Goal: Find specific page/section: Find specific page/section

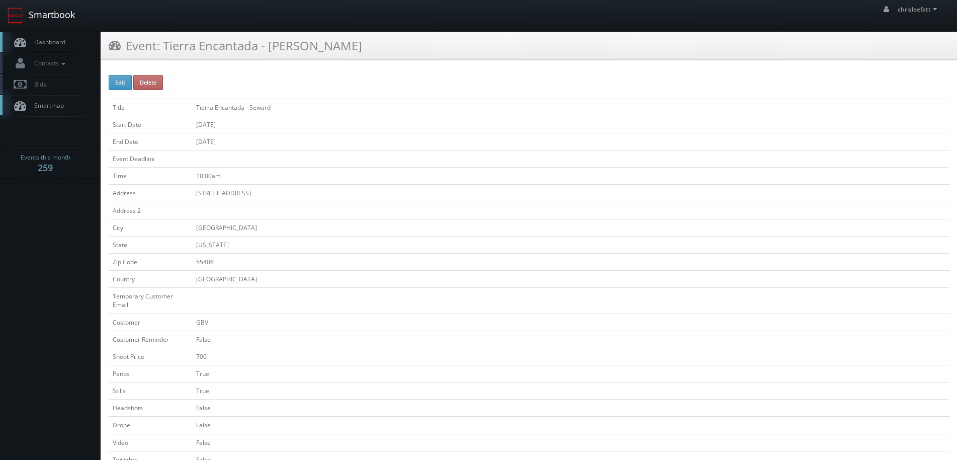
drag, startPoint x: 63, startPoint y: 18, endPoint x: 77, endPoint y: 18, distance: 14.1
click at [63, 18] on link "Smartbook" at bounding box center [41, 15] width 83 height 31
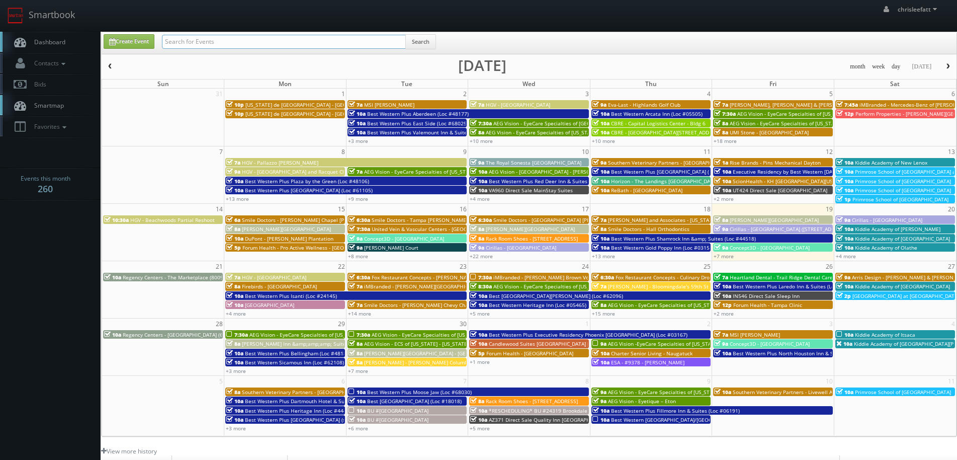
click at [183, 40] on input "text" at bounding box center [284, 42] width 244 height 14
type input "overland park"
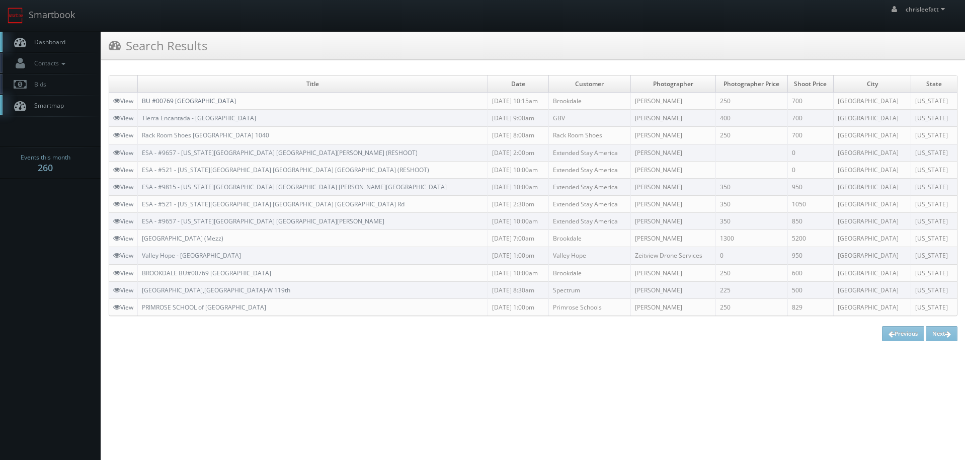
click at [228, 99] on link "BU #00769 Brookdale Overland Park" at bounding box center [189, 101] width 94 height 9
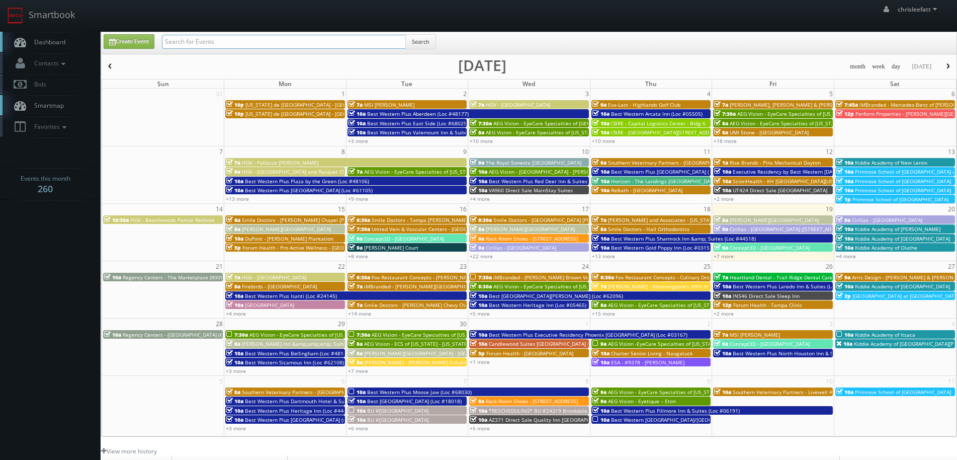
click at [218, 40] on input "text" at bounding box center [284, 42] width 244 height 14
type input "tierra encantada [GEOGRAPHIC_DATA]"
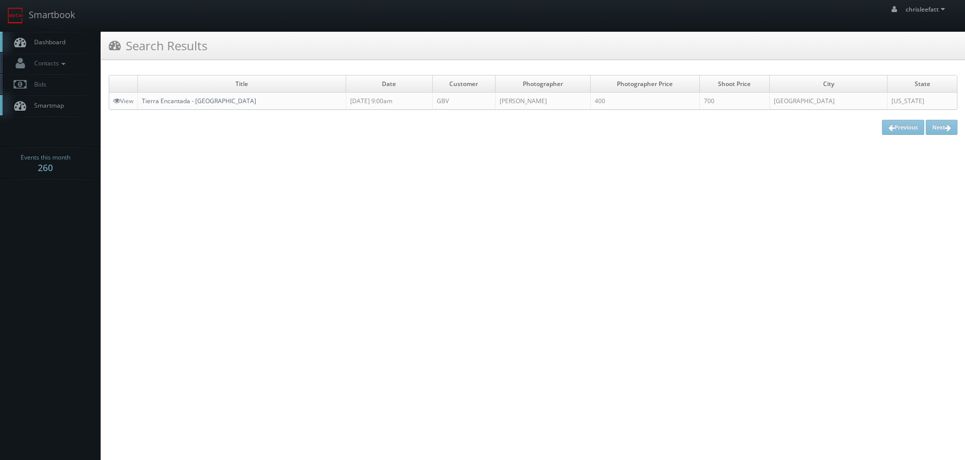
click at [220, 104] on link "Tierra Encantada - [GEOGRAPHIC_DATA]" at bounding box center [199, 101] width 114 height 9
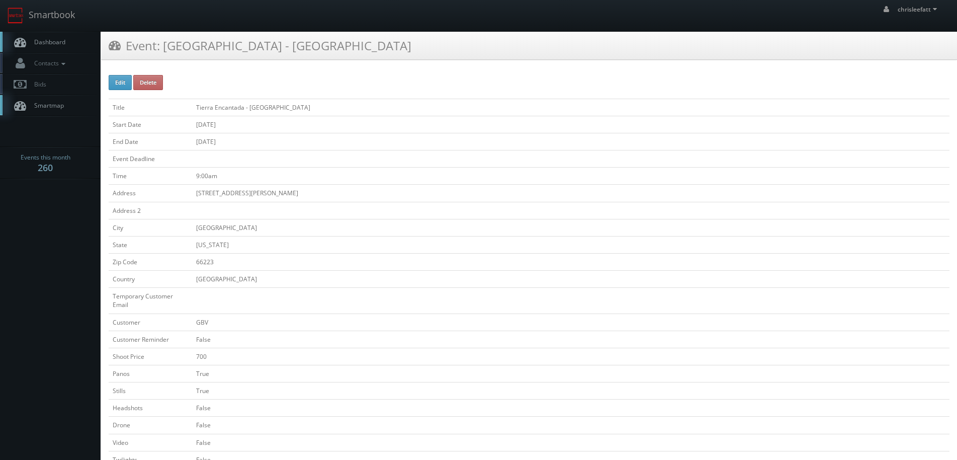
scroll to position [50, 0]
